Goal: Share content: Share content

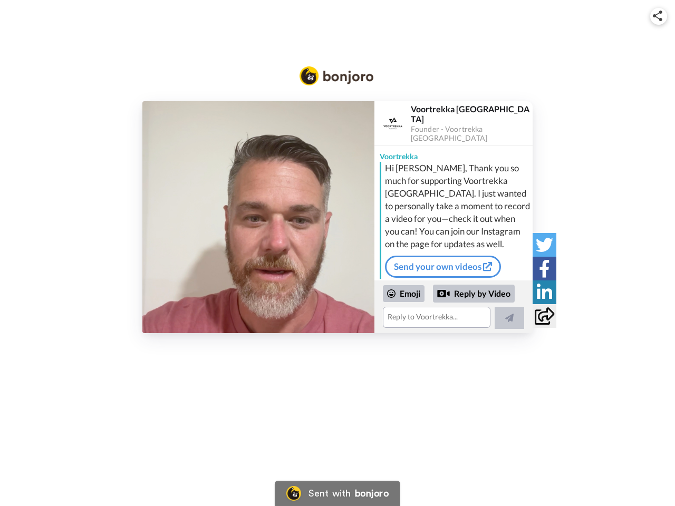
click at [658, 16] on img at bounding box center [657, 16] width 9 height 11
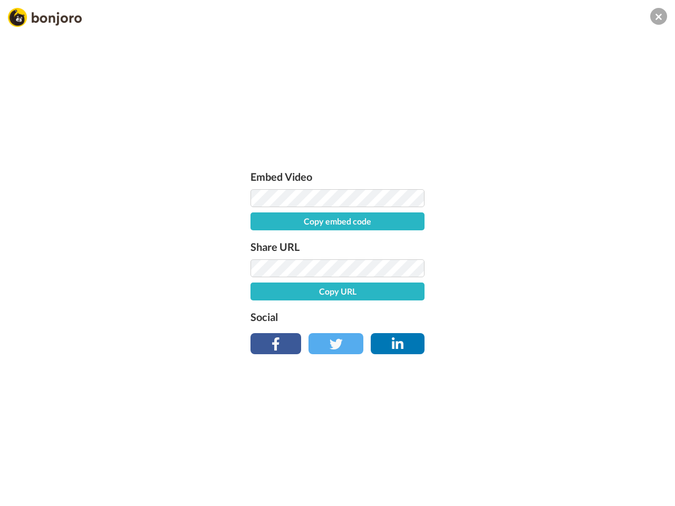
click at [258, 217] on button "Copy embed code" at bounding box center [337, 221] width 174 height 18
click at [453, 307] on div "Embed Video Embed code copied! Share URL Copy URL Social" at bounding box center [337, 310] width 675 height 506
click at [404, 294] on button "Copy URL" at bounding box center [337, 292] width 174 height 18
click at [474, 294] on div "Embed Video Embed code copied! Share URL URL copied! Social" at bounding box center [337, 310] width 675 height 506
click at [509, 318] on div "Embed Video Embed code copied! Share URL URL copied! Social" at bounding box center [337, 310] width 675 height 506
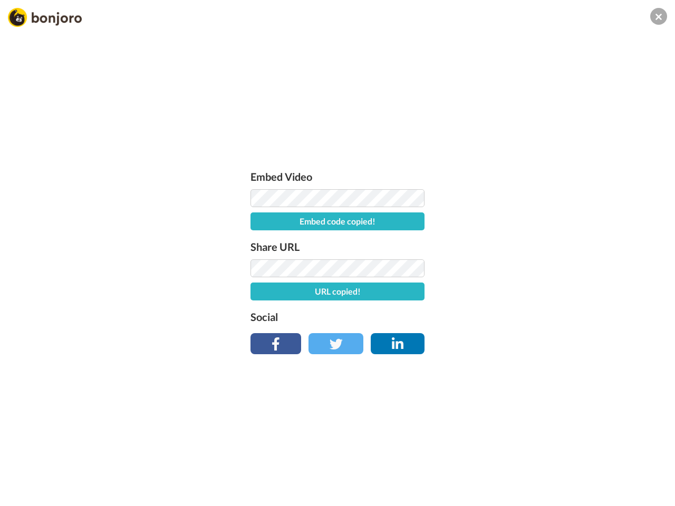
click at [544, 245] on div "Embed Video Embed code copied! Share URL URL copied! Social" at bounding box center [337, 310] width 675 height 506
click at [544, 268] on div "Embed Video Embed code copied! Share URL URL copied! Social" at bounding box center [337, 310] width 675 height 506
click at [544, 292] on div "Embed Video Embed code copied! Share URL URL copied! Social" at bounding box center [337, 310] width 675 height 506
click at [544, 316] on div "Embed Video Embed code copied! Share URL URL copied! Social" at bounding box center [337, 310] width 675 height 506
